Goal: Answer question/provide support

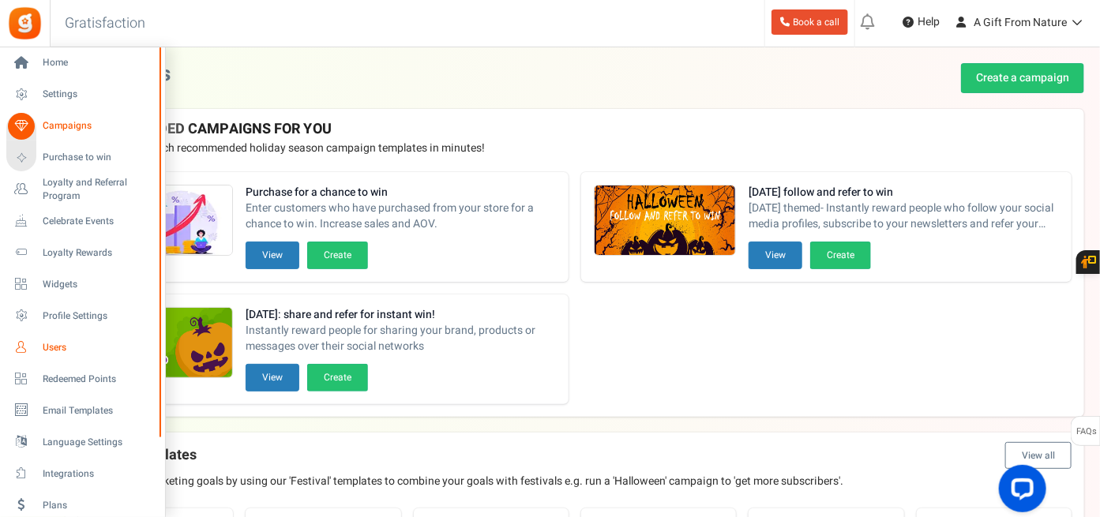
click at [70, 349] on span "Users" at bounding box center [98, 347] width 111 height 13
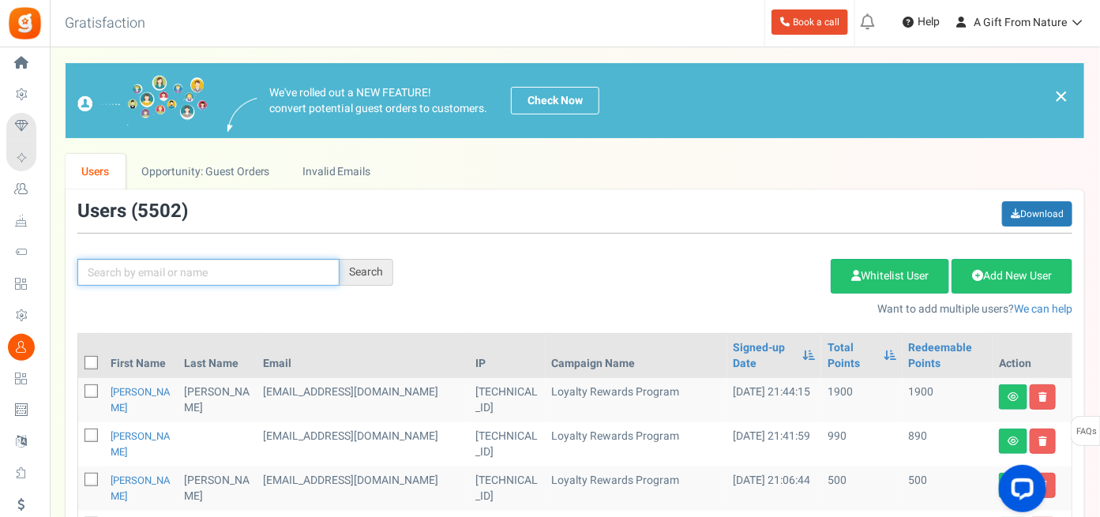
drag, startPoint x: 212, startPoint y: 273, endPoint x: 222, endPoint y: 264, distance: 14.0
click at [214, 273] on input "text" at bounding box center [208, 272] width 262 height 27
paste input "[EMAIL_ADDRESS][DOMAIN_NAME]"
type input "[EMAIL_ADDRESS][DOMAIN_NAME]"
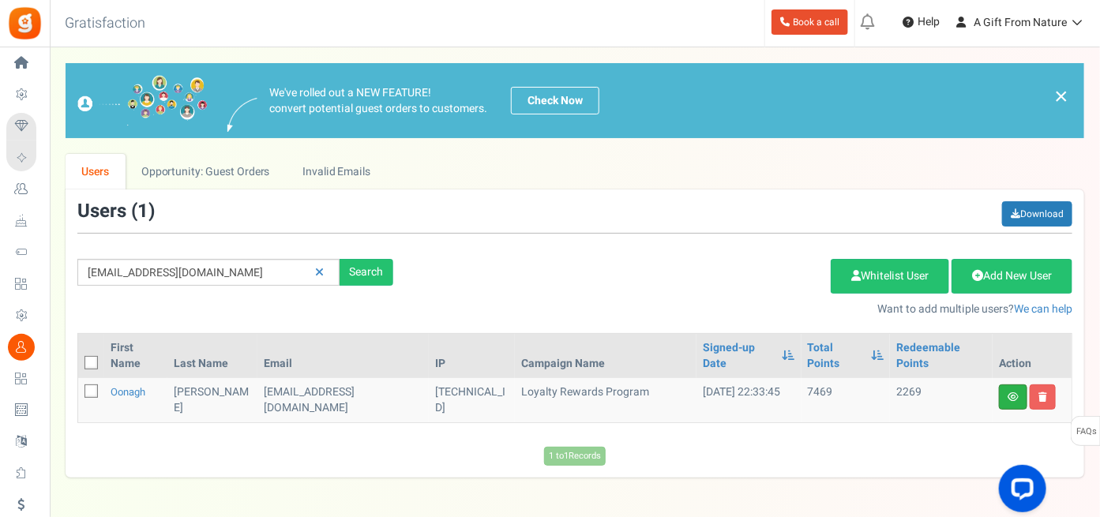
click at [1007, 385] on link at bounding box center [1013, 397] width 28 height 25
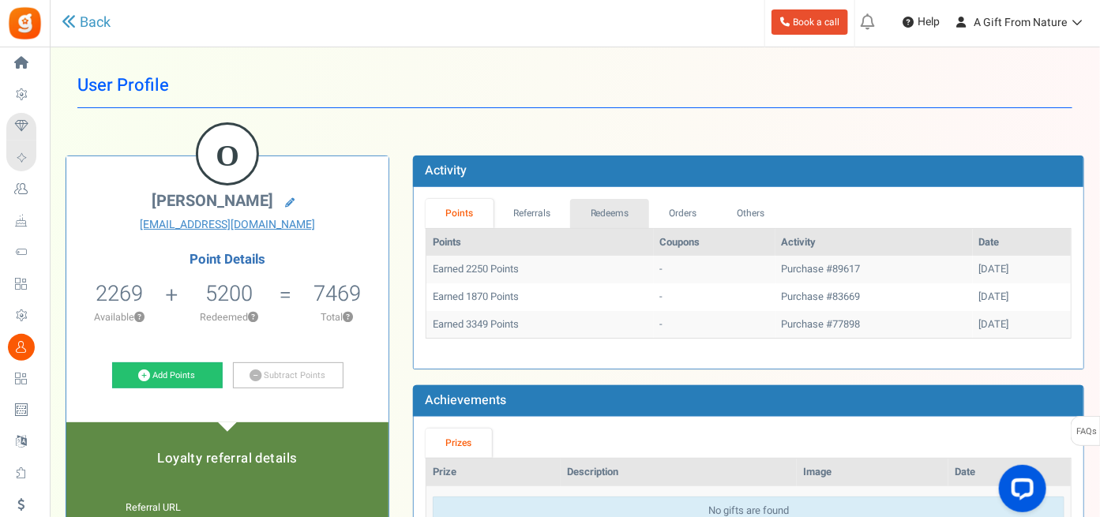
click at [622, 209] on link "Redeems" at bounding box center [609, 213] width 79 height 29
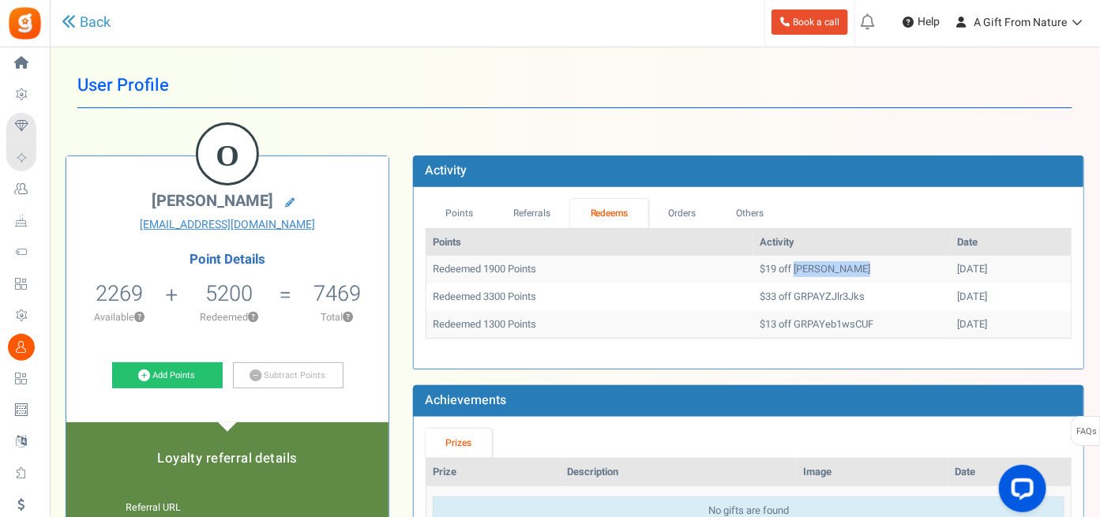
drag, startPoint x: 756, startPoint y: 268, endPoint x: 856, endPoint y: 264, distance: 99.6
click at [856, 264] on td "$19 off [PERSON_NAME]" at bounding box center [852, 270] width 197 height 28
copy td "GRPAYCvFIEqvw"
